Goal: Task Accomplishment & Management: Use online tool/utility

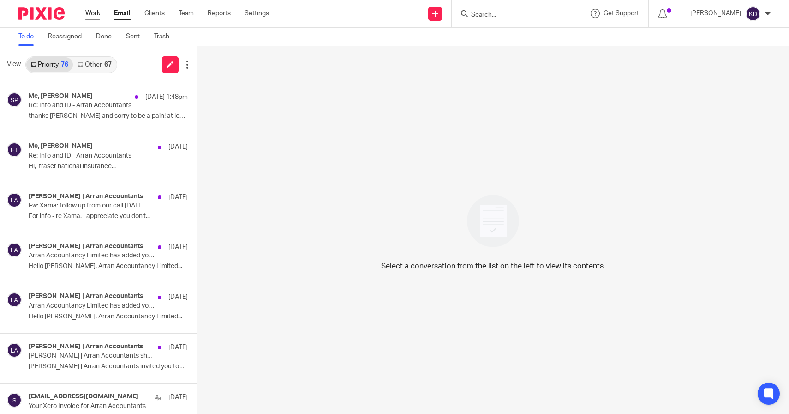
click at [91, 12] on link "Work" at bounding box center [92, 13] width 15 height 9
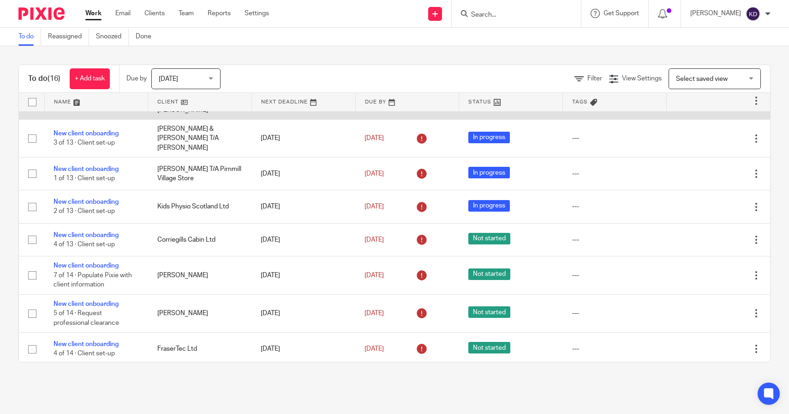
scroll to position [323, 0]
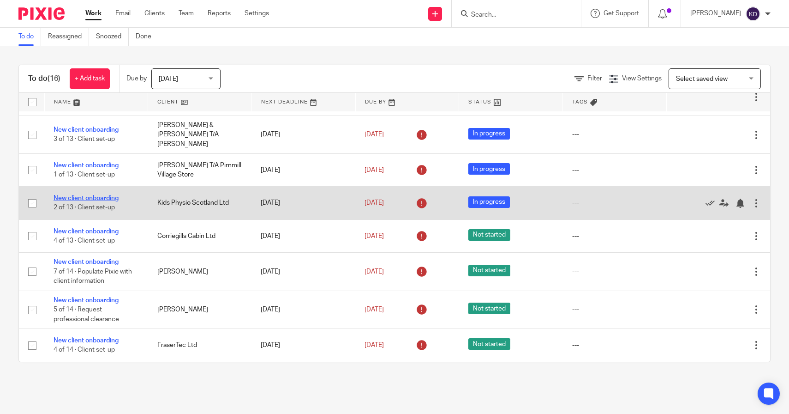
click at [92, 195] on link "New client onboarding" at bounding box center [86, 198] width 65 height 6
